Goal: Find specific page/section: Find specific page/section

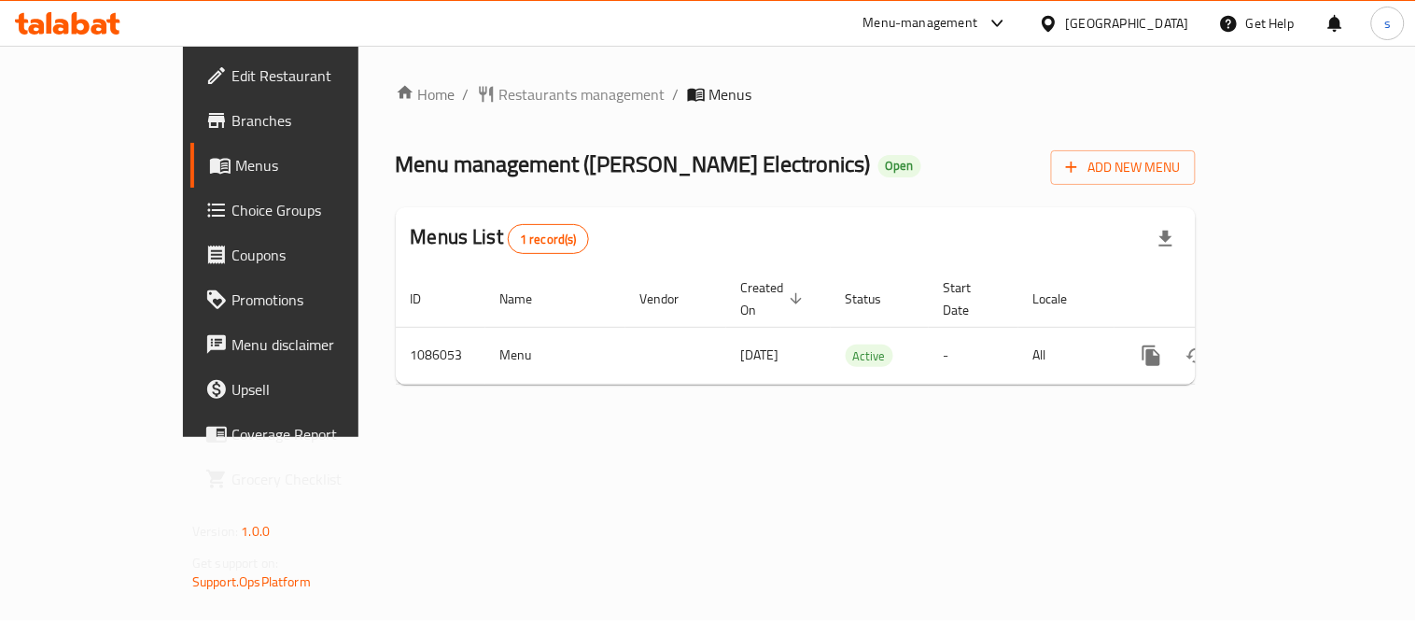
click at [1066, 21] on div at bounding box center [1052, 23] width 27 height 21
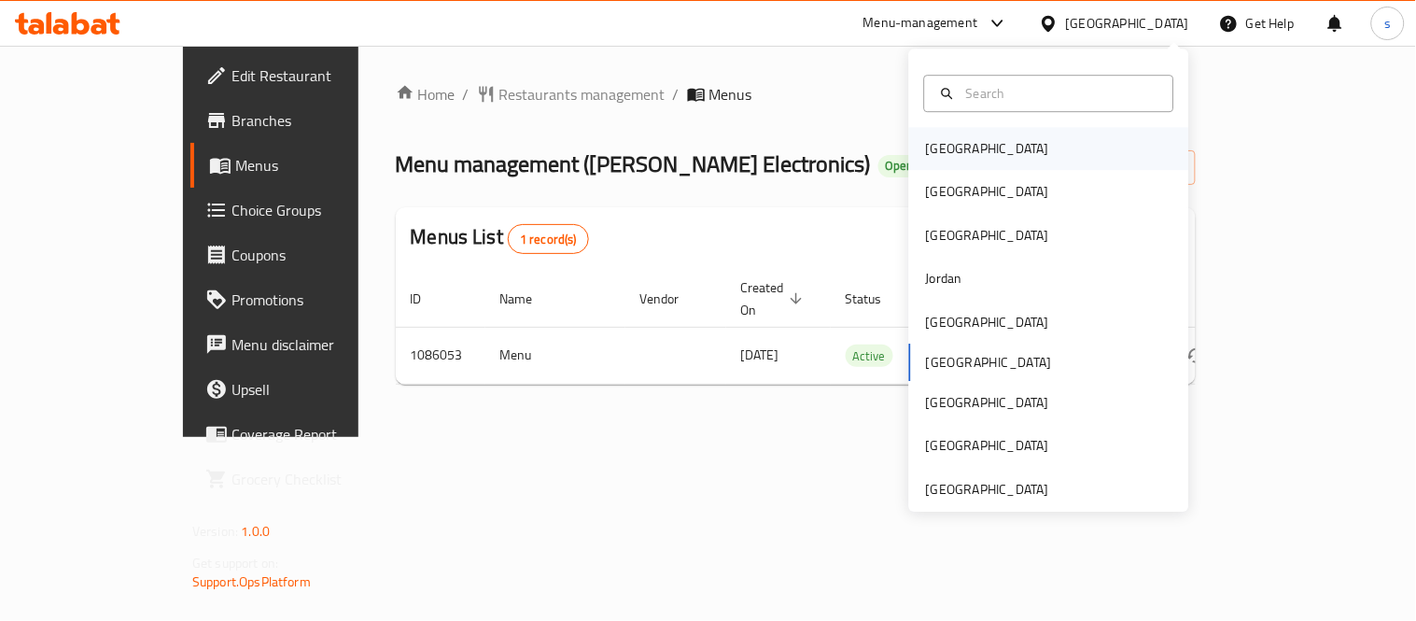
click at [935, 149] on div "[GEOGRAPHIC_DATA]" at bounding box center [987, 148] width 123 height 21
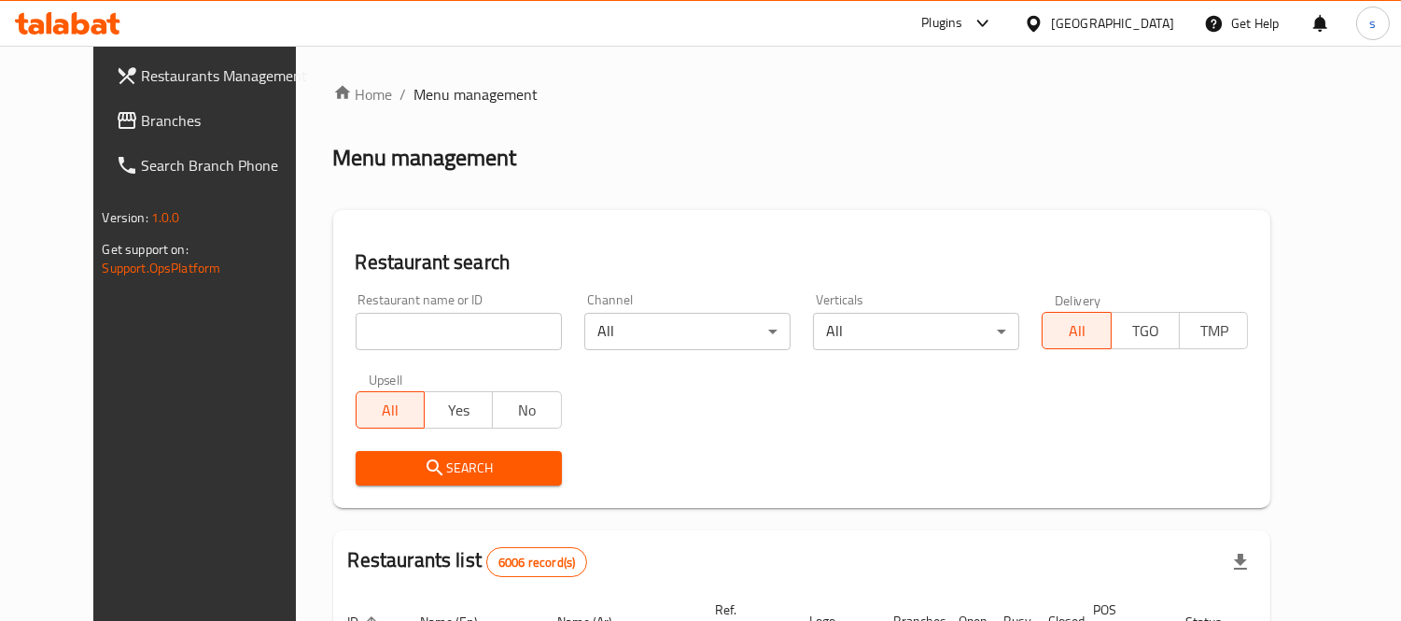
click at [142, 122] on span "Branches" at bounding box center [227, 120] width 171 height 22
